Goal: Information Seeking & Learning: Compare options

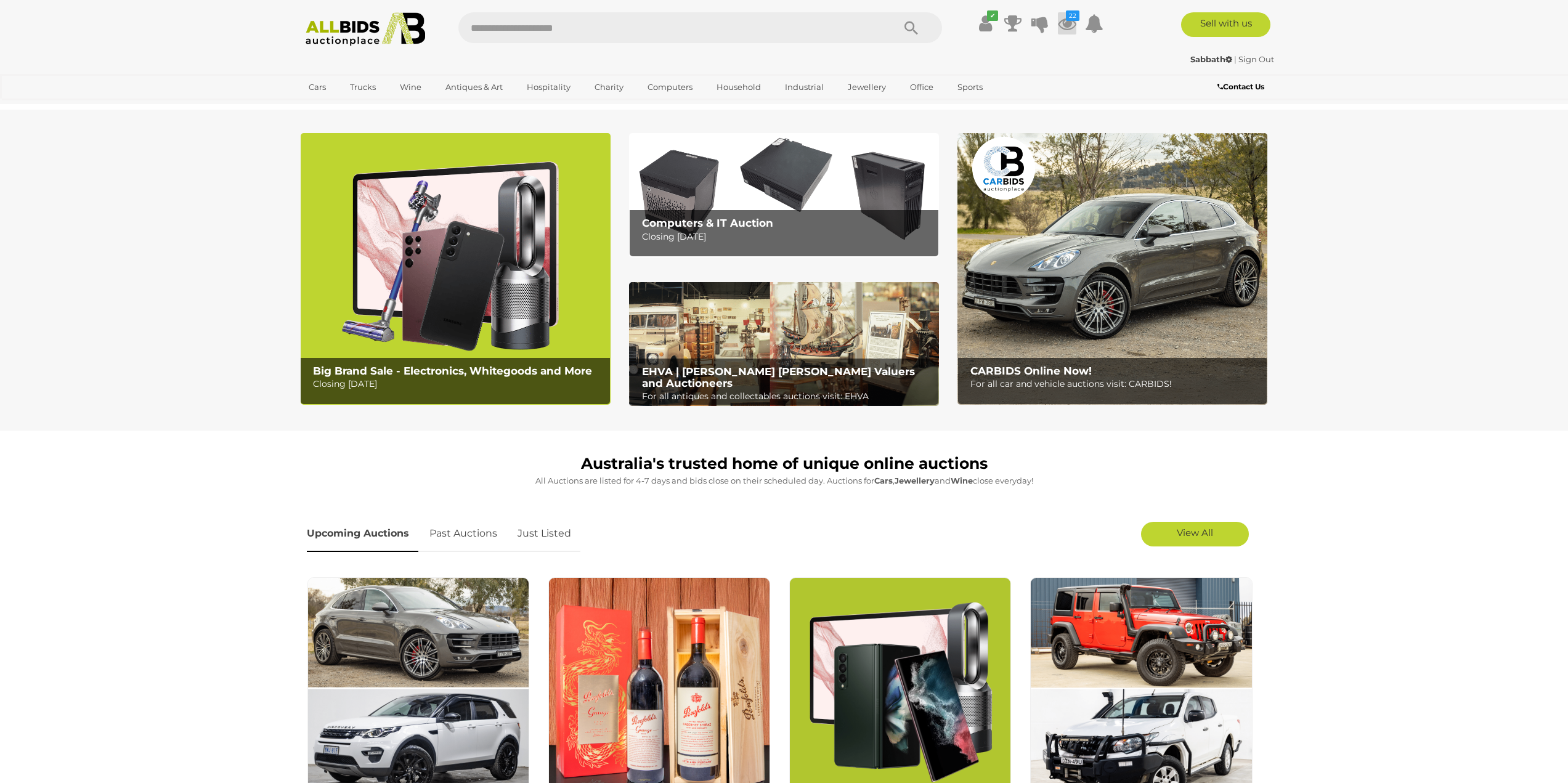
click at [1065, 28] on icon at bounding box center [1067, 23] width 18 height 22
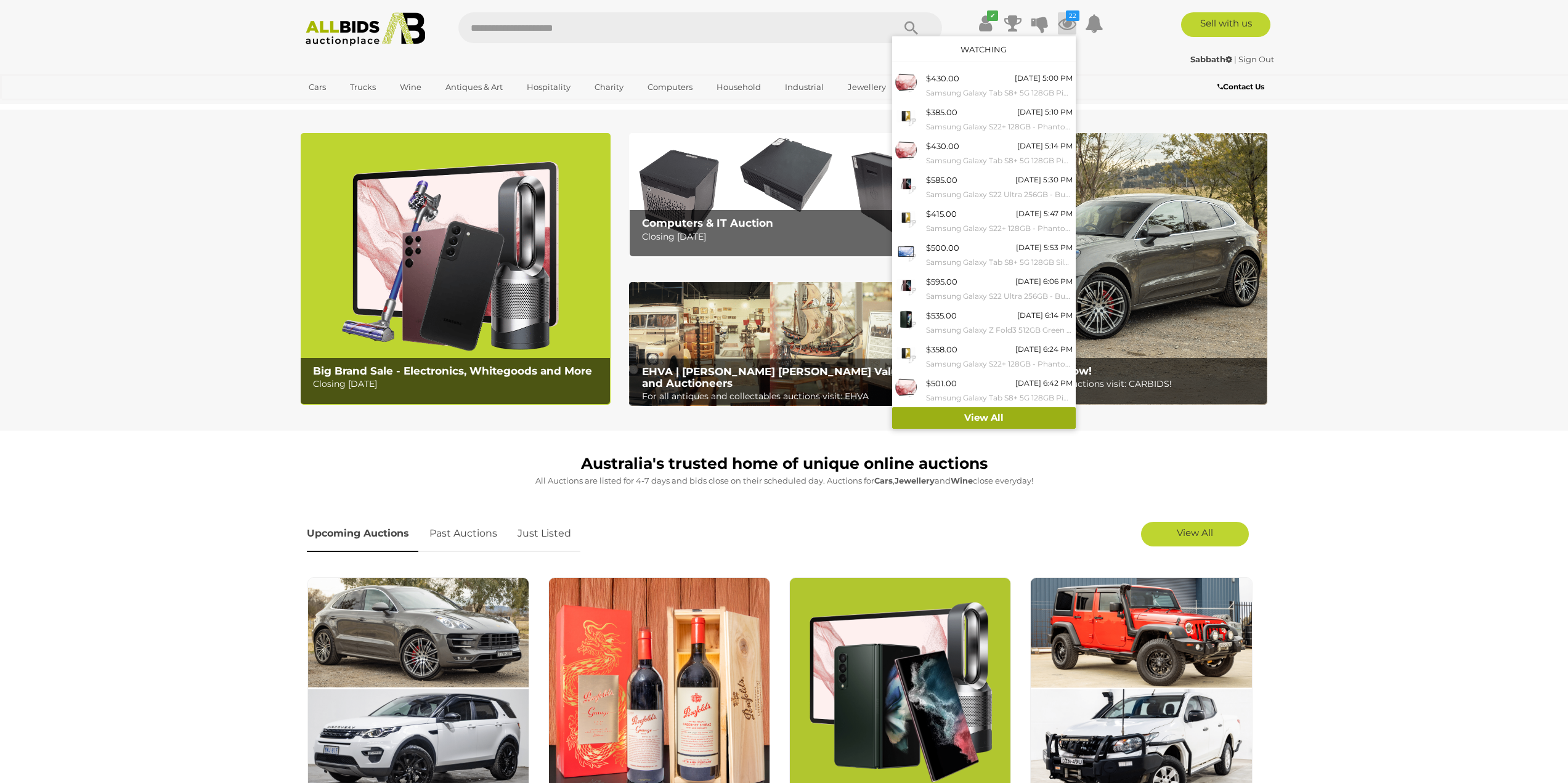
click at [984, 424] on link "View All" at bounding box center [984, 418] width 184 height 21
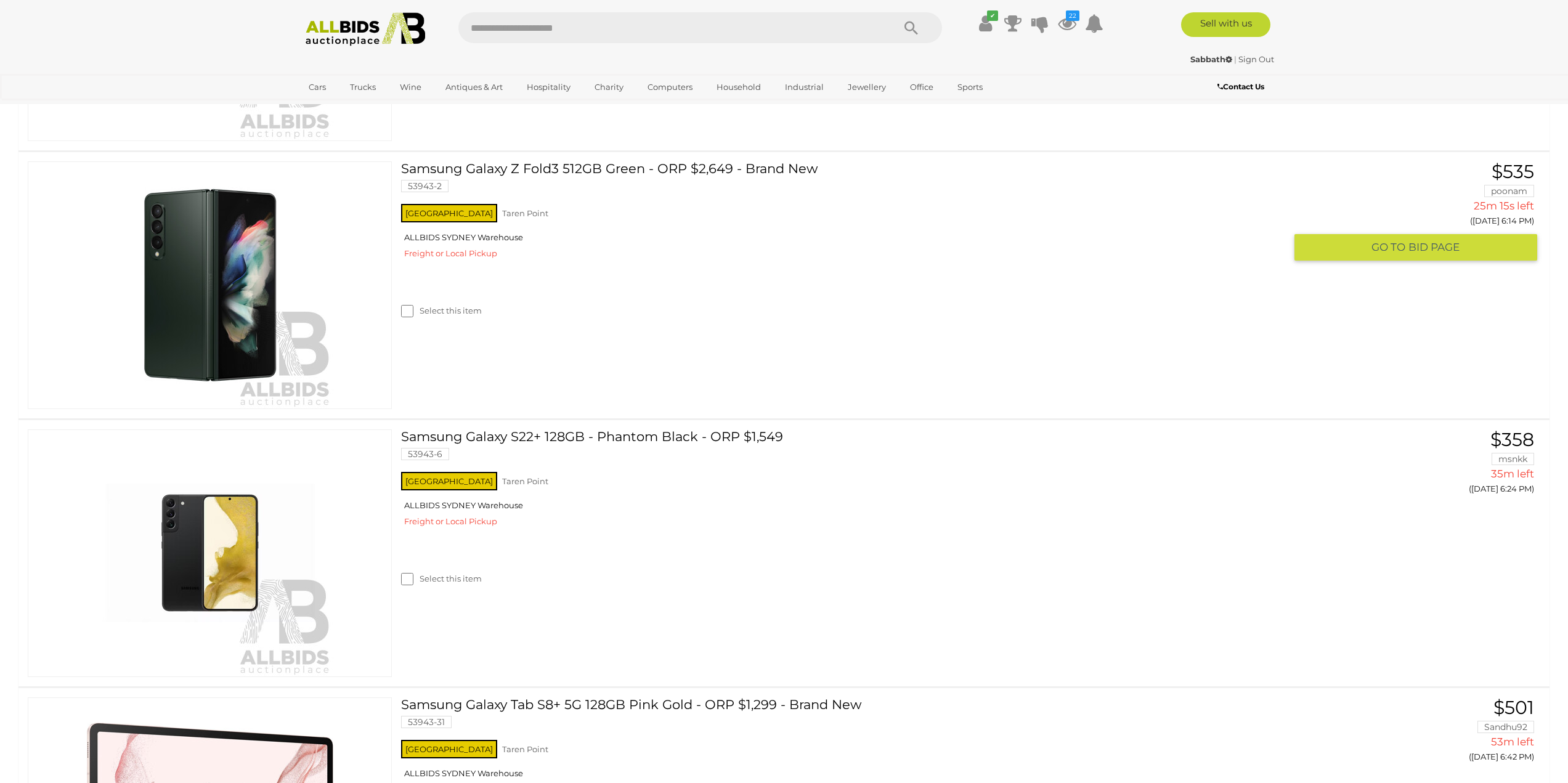
scroll to position [862, 0]
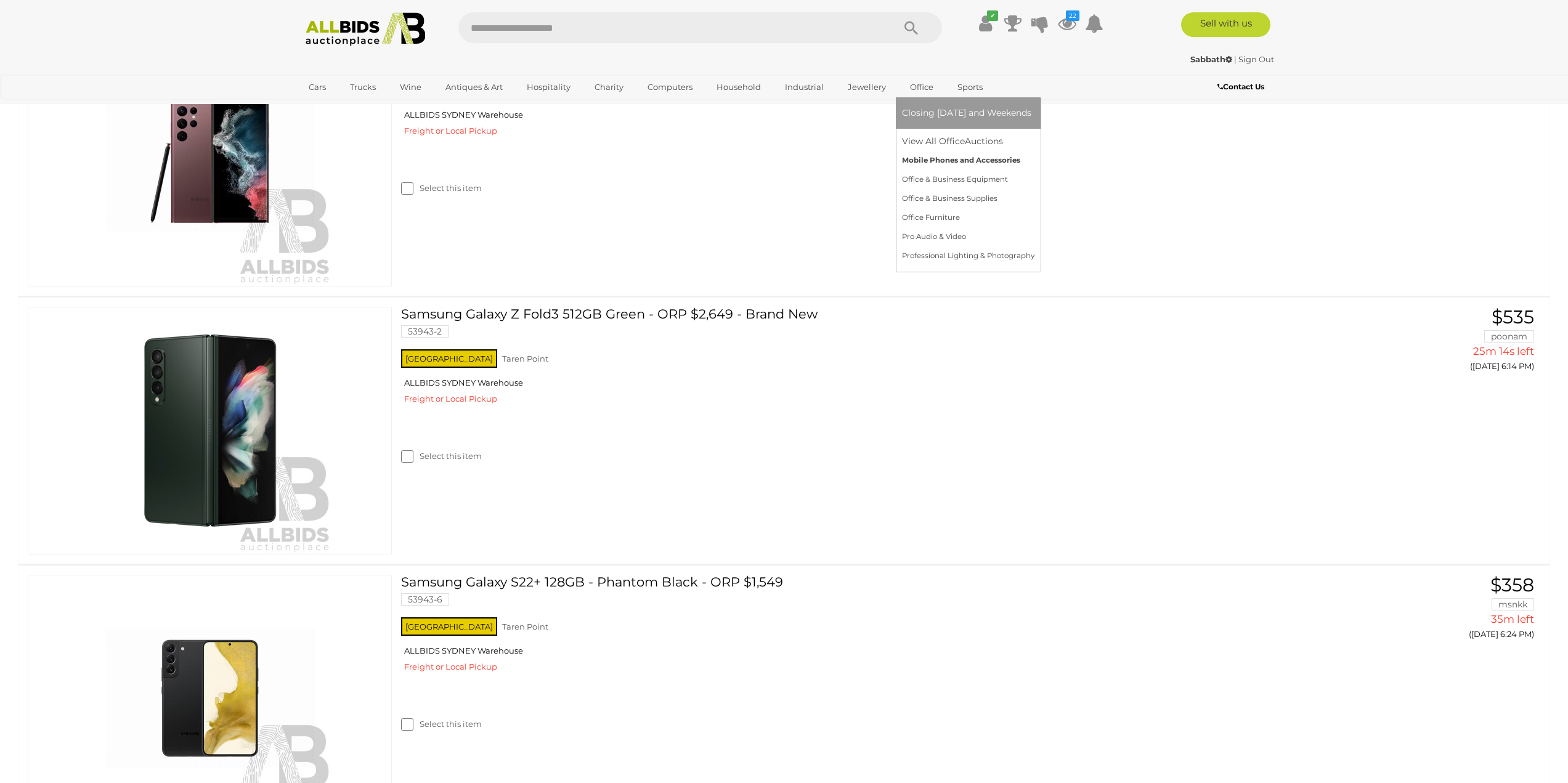
click at [945, 166] on link "Mobile Phones and Accessories" at bounding box center [968, 160] width 133 height 19
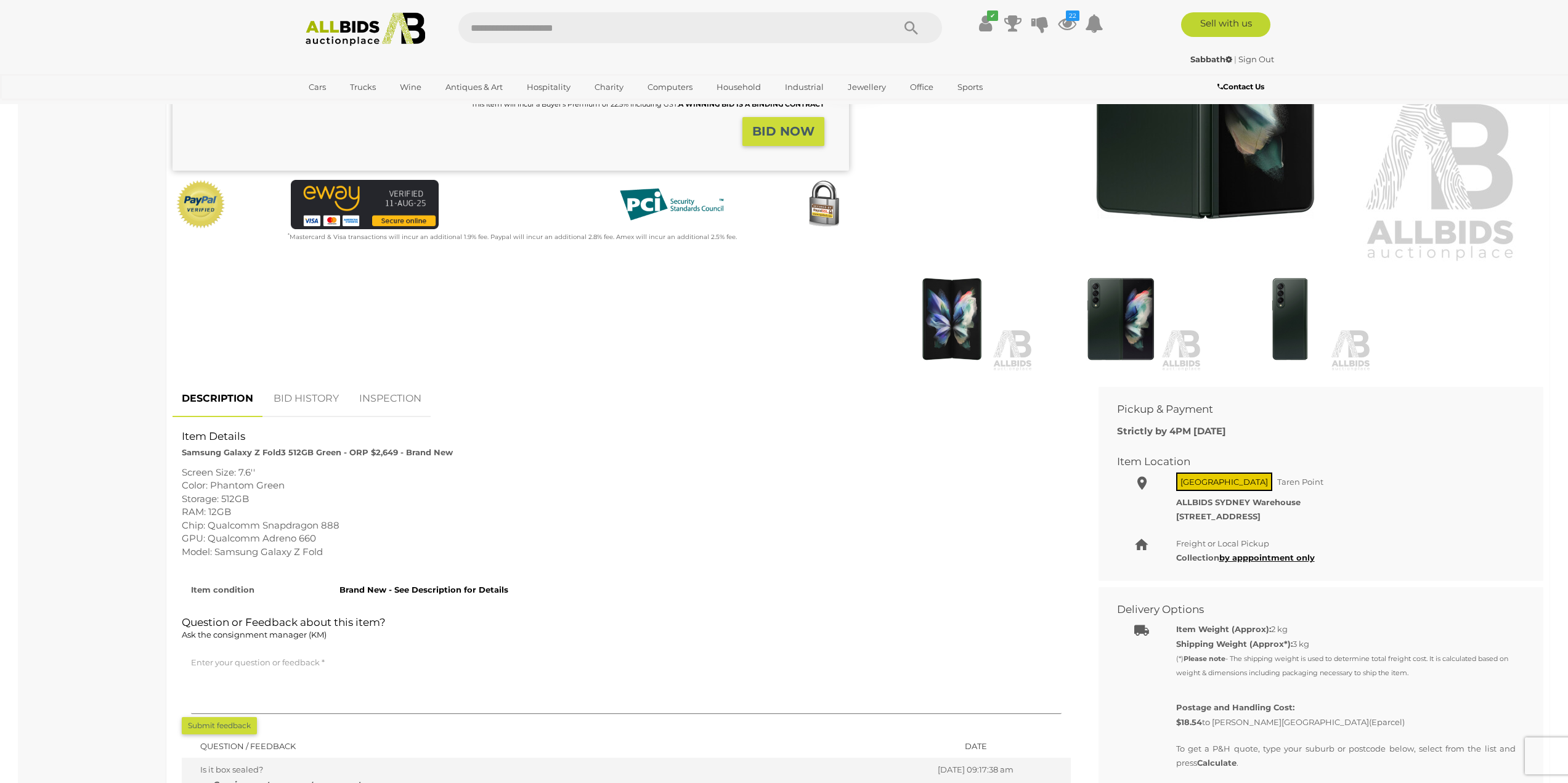
scroll to position [308, 0]
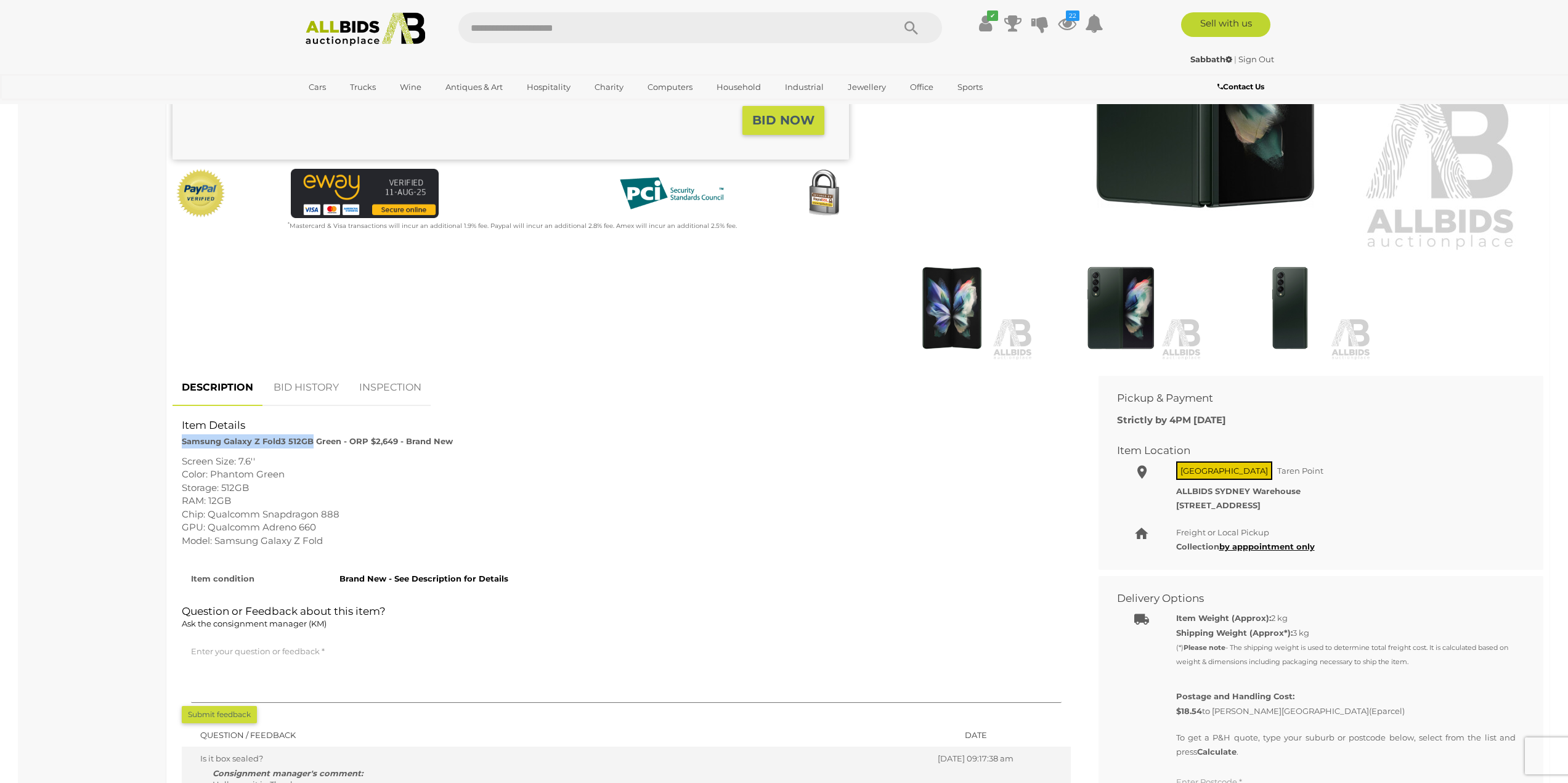
drag, startPoint x: 183, startPoint y: 442, endPoint x: 310, endPoint y: 438, distance: 127.1
click at [310, 438] on strong "Samsung Galaxy Z Fold3 512GB Green - ORP $2,649 - Brand New" at bounding box center [317, 441] width 271 height 10
copy strong "Samsung Galaxy Z Fold3 512GB"
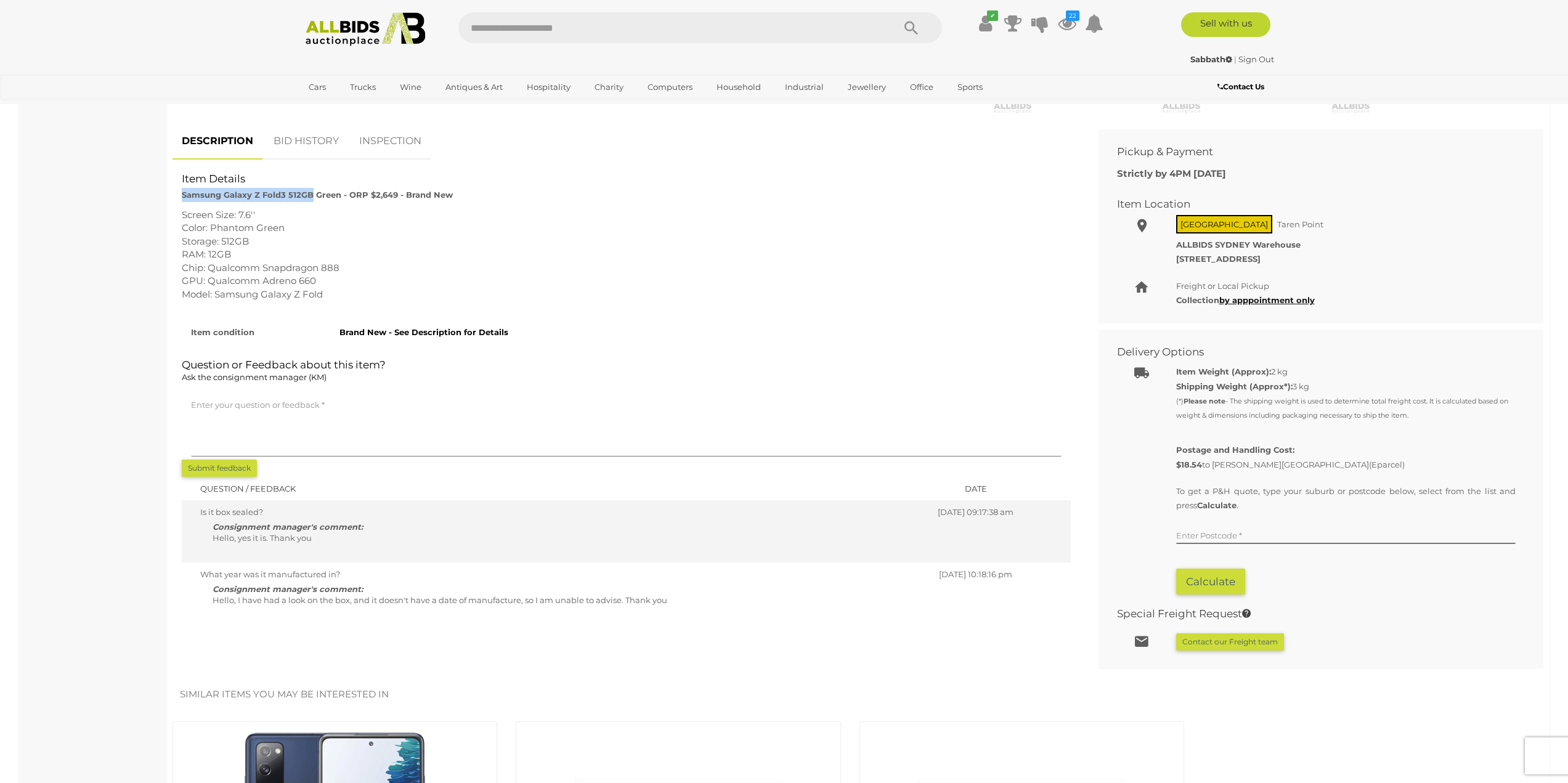
scroll to position [431, 0]
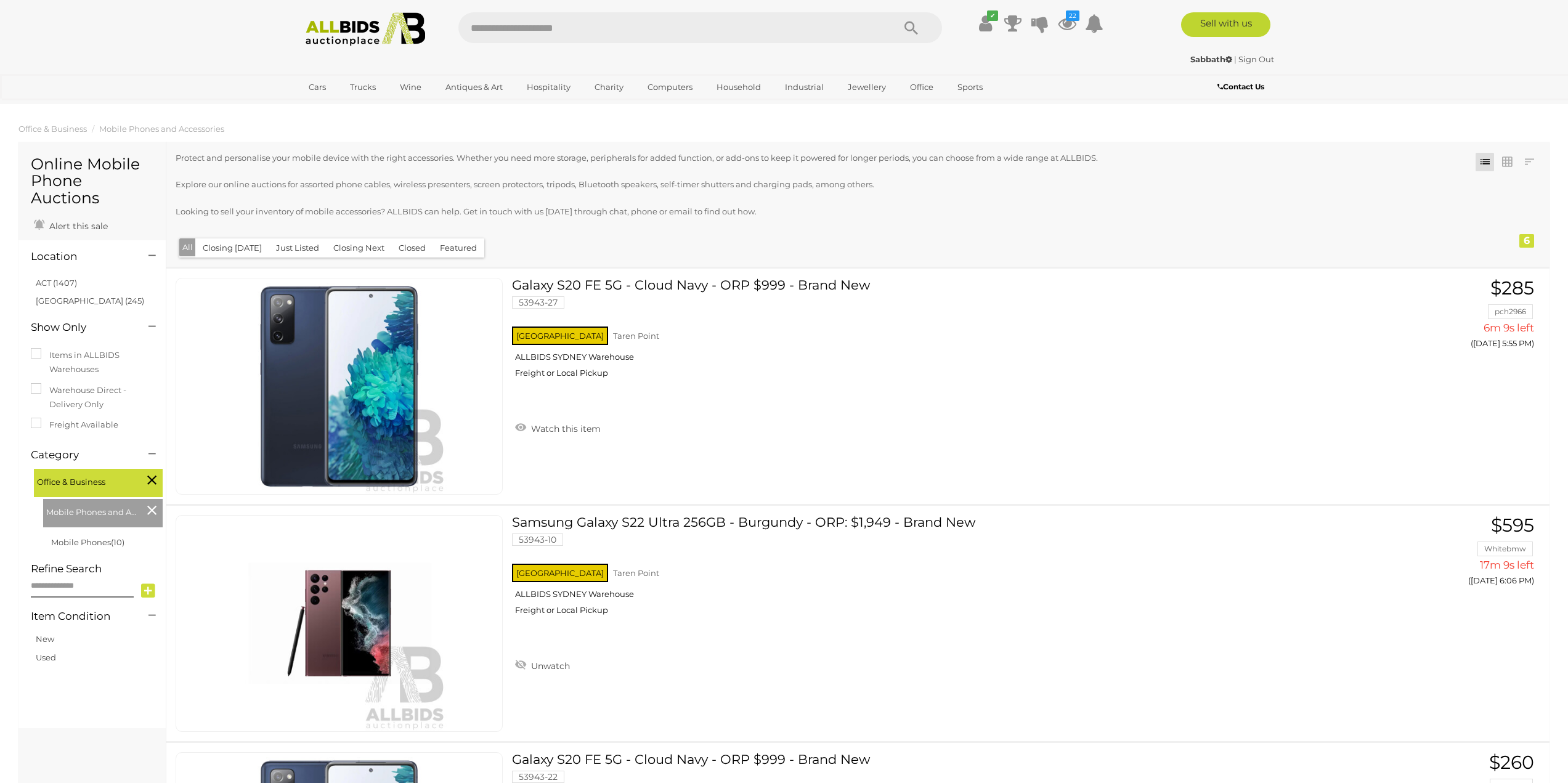
click at [1506, 156] on link at bounding box center [1507, 162] width 18 height 18
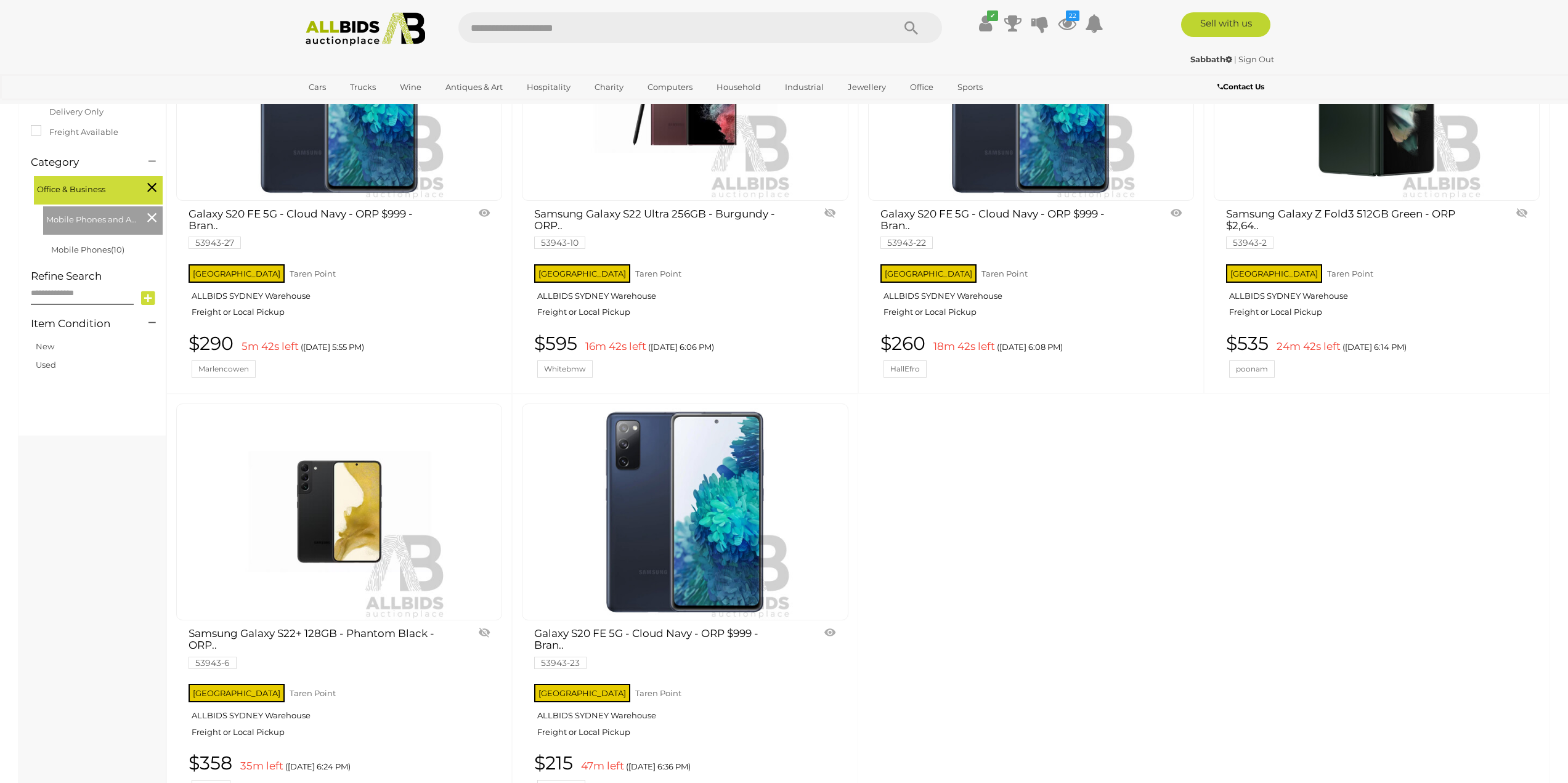
scroll to position [82, 0]
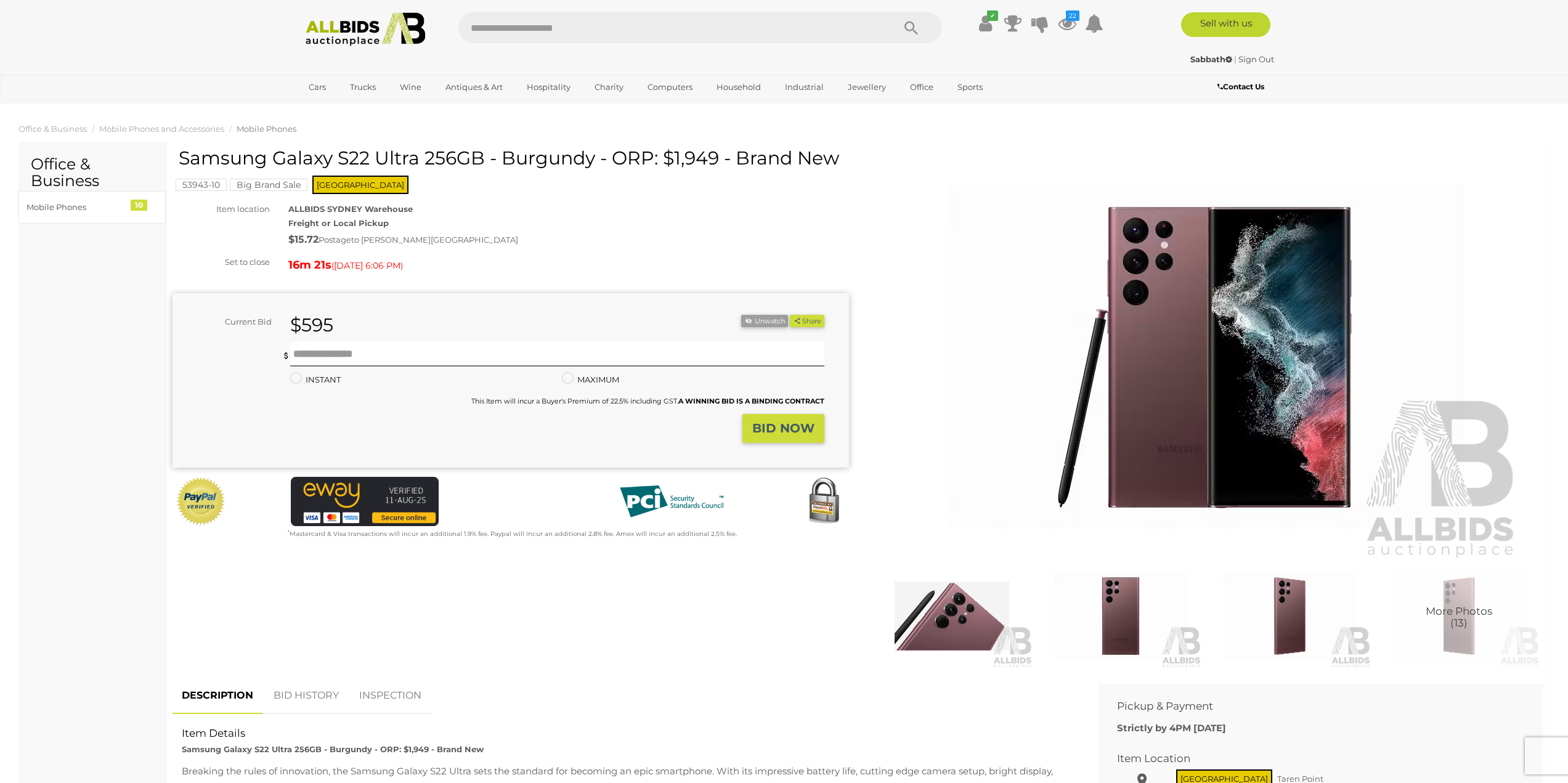
drag, startPoint x: 176, startPoint y: 160, endPoint x: 437, endPoint y: 175, distance: 261.4
click at [437, 175] on div "Samsung Galaxy S22 Ultra 256GB - Burgundy - ORP: $1,949 - Brand New 53943-10 [G…" at bounding box center [511, 344] width 676 height 392
drag, startPoint x: 180, startPoint y: 157, endPoint x: 479, endPoint y: 167, distance: 299.2
click at [479, 167] on h1 "Samsung Galaxy S22 Ultra 256GB - Burgundy - ORP: $1,949 - Brand New" at bounding box center [512, 158] width 667 height 20
copy h1 "Samsung Galaxy S22 Ultra 256GB"
